Goal: Task Accomplishment & Management: Manage account settings

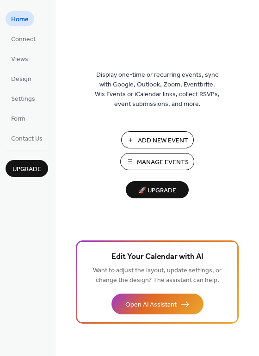
drag, startPoint x: 163, startPoint y: 164, endPoint x: 168, endPoint y: 162, distance: 5.0
click at [163, 164] on span "Manage Events" at bounding box center [163, 163] width 52 height 10
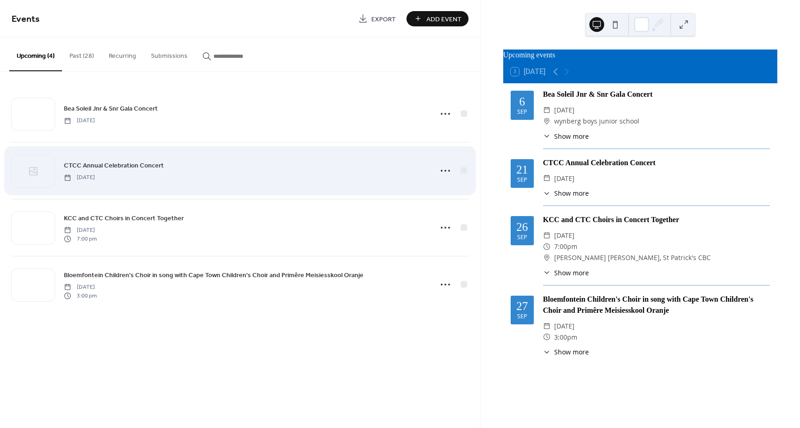
click at [248, 174] on div "CTCC Annual Celebration Concert [DATE]" at bounding box center [245, 170] width 362 height 21
click at [446, 169] on icon at bounding box center [445, 170] width 15 height 15
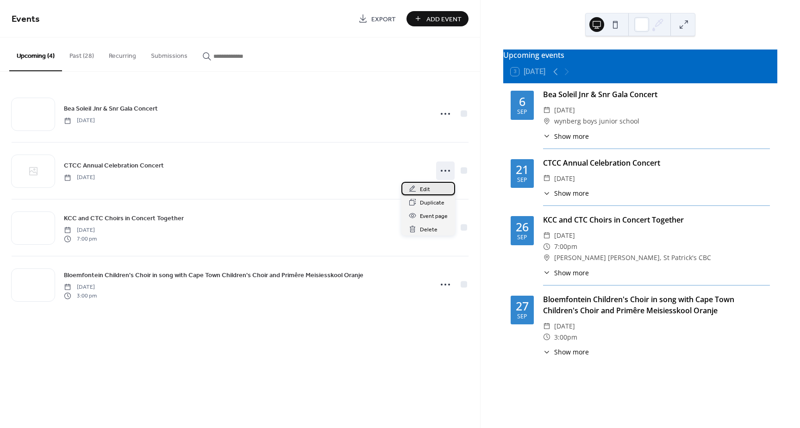
click at [427, 189] on span "Edit" at bounding box center [425, 190] width 10 height 10
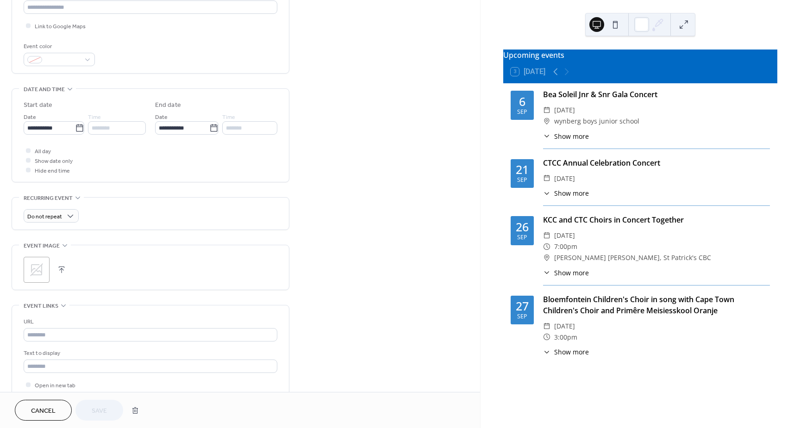
scroll to position [324, 0]
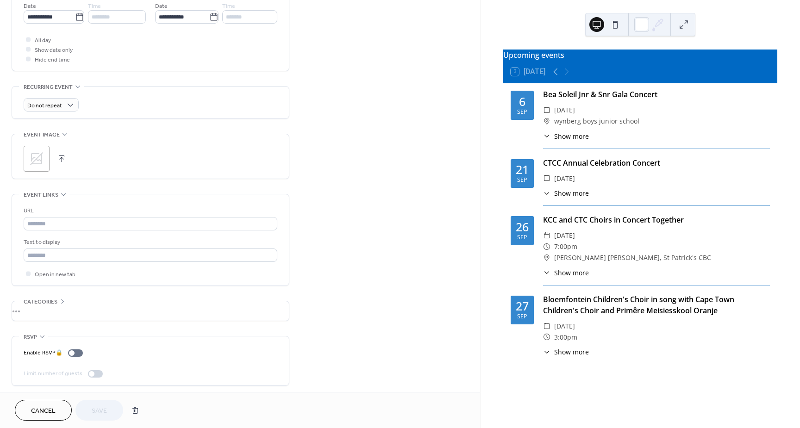
click at [32, 160] on icon at bounding box center [36, 158] width 13 height 13
click at [107, 407] on span "Save" at bounding box center [99, 411] width 15 height 10
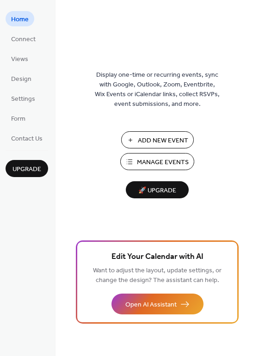
click at [181, 160] on span "Manage Events" at bounding box center [163, 163] width 52 height 10
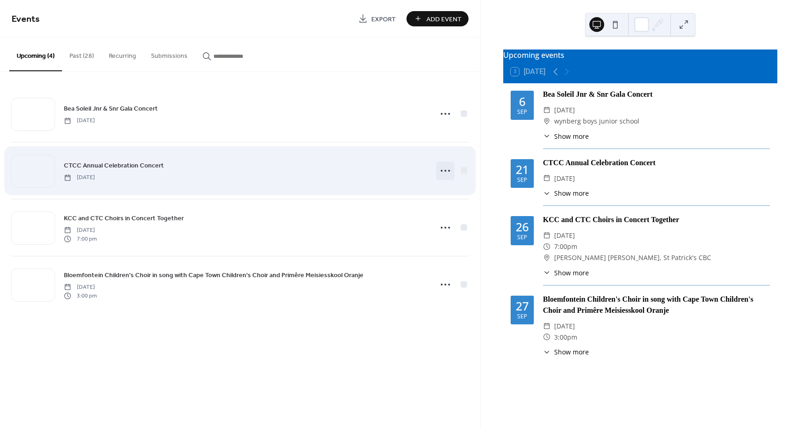
click at [445, 170] on circle at bounding box center [445, 171] width 2 height 2
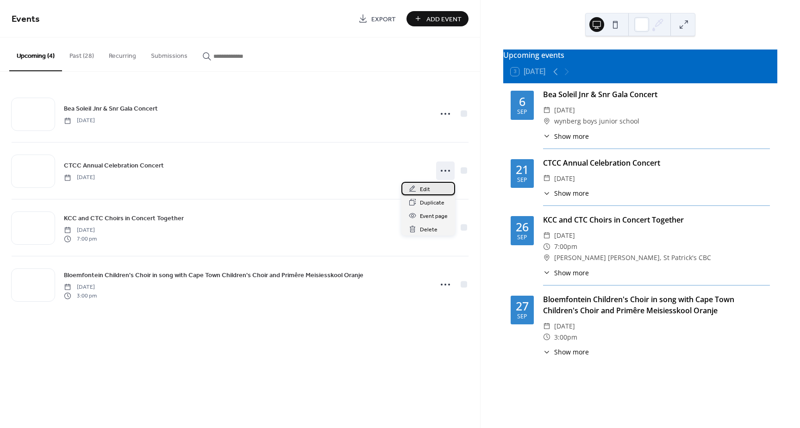
click at [440, 187] on div "Edit" at bounding box center [428, 188] width 54 height 13
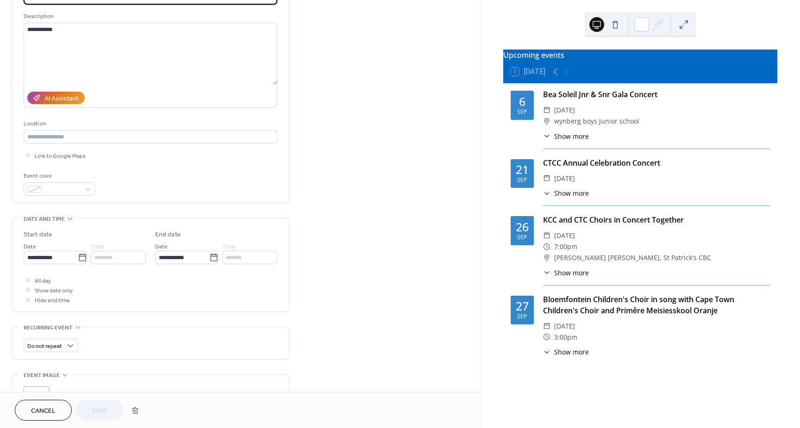
scroll to position [231, 0]
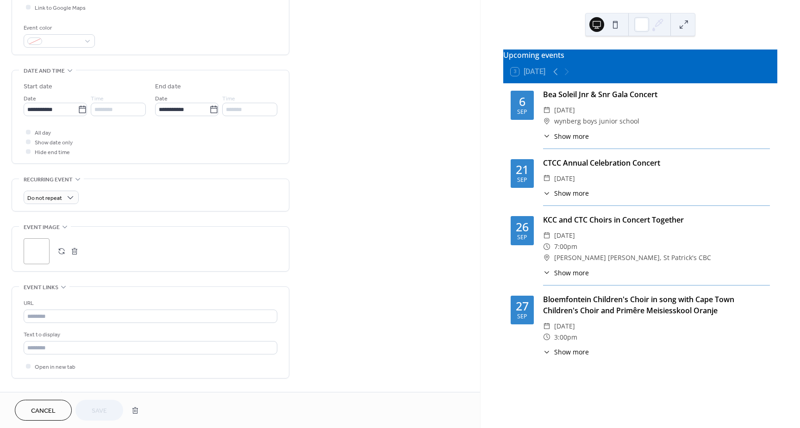
click at [76, 250] on button "button" at bounding box center [74, 251] width 13 height 13
click at [62, 250] on button "button" at bounding box center [61, 251] width 13 height 13
drag, startPoint x: 104, startPoint y: 400, endPoint x: 276, endPoint y: 414, distance: 172.8
click at [276, 414] on div "Cancel Save" at bounding box center [240, 410] width 450 height 21
click at [99, 415] on span "Save" at bounding box center [99, 411] width 15 height 10
